Goal: Information Seeking & Learning: Learn about a topic

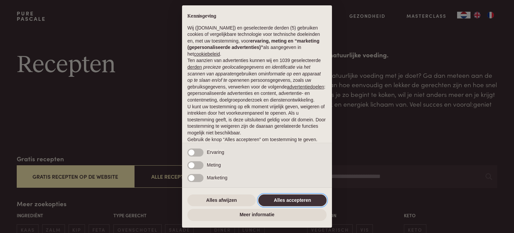
click at [303, 198] on button "Alles accepteren" at bounding box center [292, 200] width 68 height 12
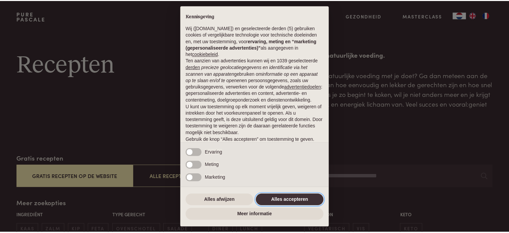
scroll to position [36, 0]
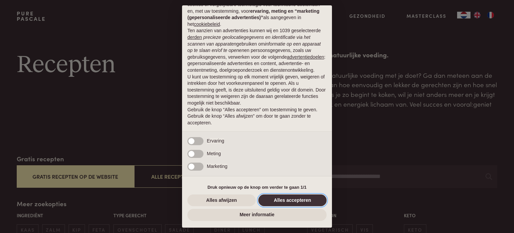
click at [271, 199] on button "Alles accepteren" at bounding box center [292, 200] width 68 height 12
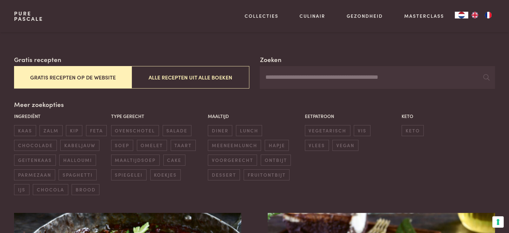
scroll to position [100, 0]
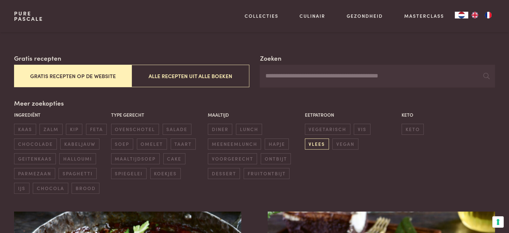
click at [329, 138] on span "vlees" at bounding box center [317, 143] width 24 height 11
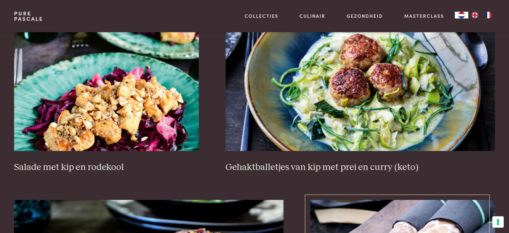
scroll to position [455, 0]
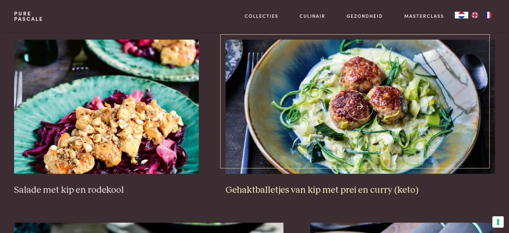
click at [387, 147] on img at bounding box center [360, 107] width 269 height 134
click at [363, 102] on img at bounding box center [360, 107] width 269 height 134
